Goal: Navigation & Orientation: Find specific page/section

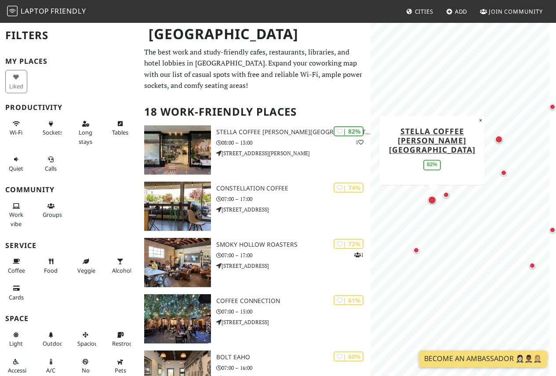
click at [433, 196] on div "Map marker" at bounding box center [432, 200] width 9 height 9
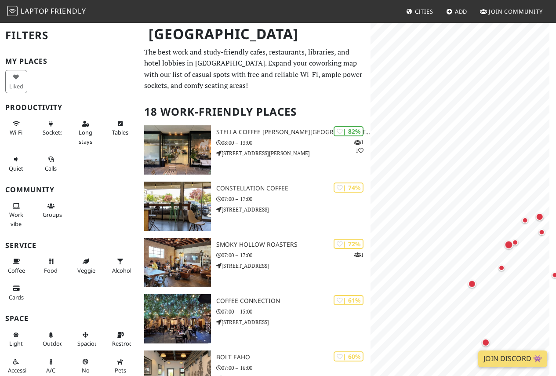
click at [556, 319] on html "Laptop Friendly Cities Add Join Community Los Angeles Filters My Places Liked P…" at bounding box center [278, 188] width 556 height 376
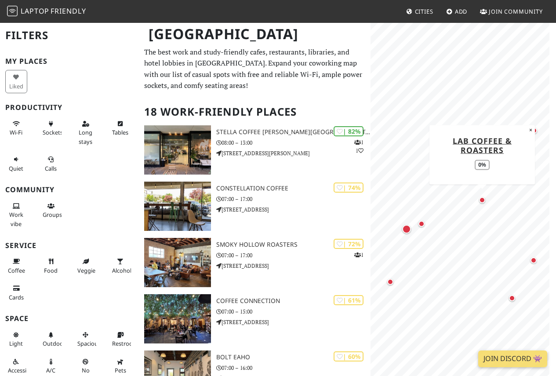
click at [484, 202] on div "Map marker" at bounding box center [482, 200] width 6 height 6
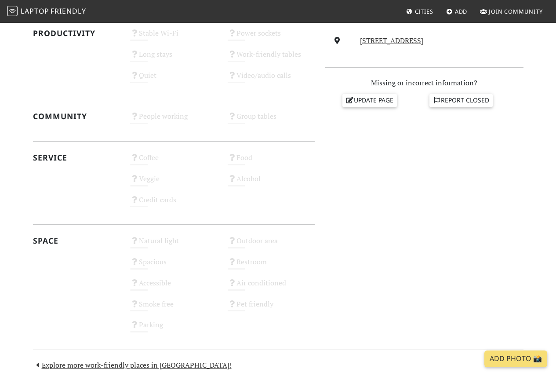
scroll to position [396, 0]
